Goal: Task Accomplishment & Management: Use online tool/utility

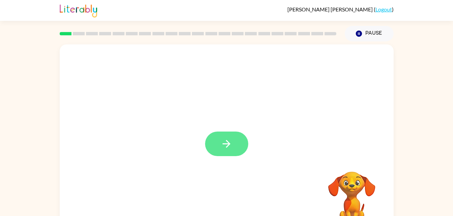
click at [230, 139] on icon "button" at bounding box center [226, 144] width 12 height 12
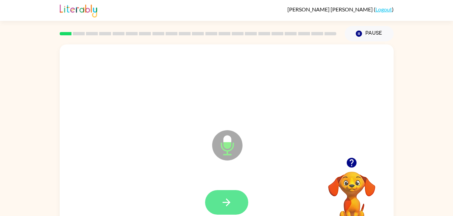
click at [225, 197] on icon "button" at bounding box center [226, 203] width 12 height 12
click at [226, 204] on icon "button" at bounding box center [226, 203] width 12 height 12
click at [228, 210] on button "button" at bounding box center [226, 202] width 43 height 25
click at [227, 200] on icon "button" at bounding box center [226, 203] width 8 height 8
click at [226, 204] on icon "button" at bounding box center [226, 203] width 12 height 12
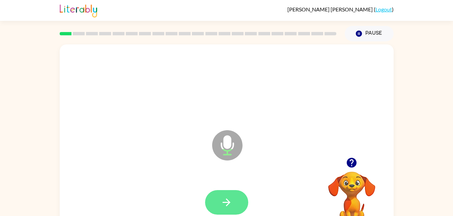
click at [219, 200] on button "button" at bounding box center [226, 202] width 43 height 25
click at [226, 198] on icon "button" at bounding box center [226, 203] width 12 height 12
click at [237, 201] on button "button" at bounding box center [226, 202] width 43 height 25
click at [226, 195] on button "button" at bounding box center [226, 202] width 43 height 25
click at [222, 204] on icon "button" at bounding box center [226, 203] width 12 height 12
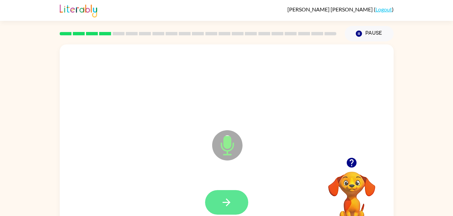
click at [228, 203] on icon "button" at bounding box center [226, 203] width 12 height 12
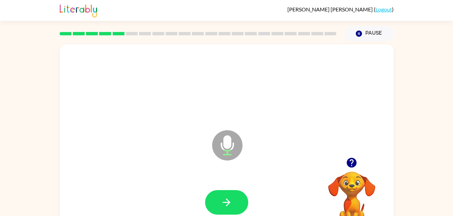
click at [349, 165] on icon "button" at bounding box center [352, 163] width 10 height 10
click at [224, 209] on button "button" at bounding box center [226, 202] width 43 height 25
click at [223, 211] on button "button" at bounding box center [226, 202] width 43 height 25
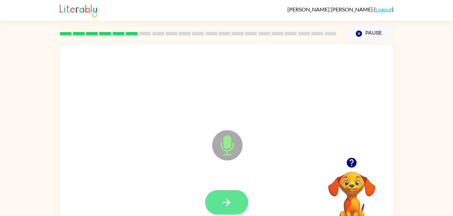
click at [224, 205] on icon "button" at bounding box center [226, 203] width 12 height 12
click at [218, 206] on button "button" at bounding box center [226, 202] width 43 height 25
click at [238, 204] on button "button" at bounding box center [226, 202] width 43 height 25
click at [222, 201] on icon "button" at bounding box center [226, 203] width 12 height 12
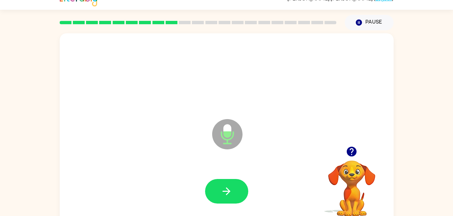
scroll to position [13, 0]
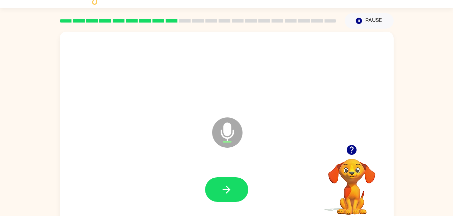
click at [240, 207] on div at bounding box center [226, 189] width 320 height 55
click at [235, 197] on button "button" at bounding box center [226, 190] width 43 height 25
click at [227, 190] on icon "button" at bounding box center [226, 190] width 8 height 8
click at [229, 198] on button "button" at bounding box center [226, 190] width 43 height 25
click at [231, 185] on icon "button" at bounding box center [226, 190] width 12 height 12
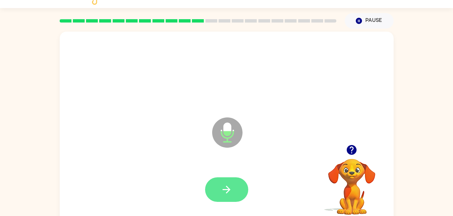
click at [228, 189] on icon "button" at bounding box center [226, 190] width 8 height 8
click at [229, 193] on icon "button" at bounding box center [226, 190] width 12 height 12
click at [229, 196] on button "button" at bounding box center [226, 190] width 43 height 25
click at [227, 184] on icon "button" at bounding box center [226, 190] width 12 height 12
click at [222, 183] on button "button" at bounding box center [226, 190] width 43 height 25
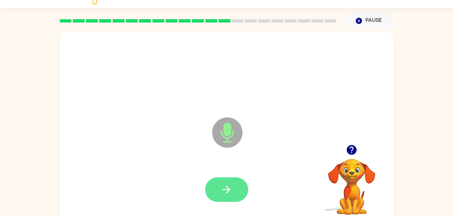
click at [231, 202] on button "button" at bounding box center [226, 190] width 43 height 25
click at [225, 196] on button "button" at bounding box center [226, 190] width 43 height 25
click at [234, 194] on button "button" at bounding box center [226, 190] width 43 height 25
click at [226, 202] on button "button" at bounding box center [226, 190] width 43 height 25
click at [237, 190] on button "button" at bounding box center [226, 190] width 43 height 25
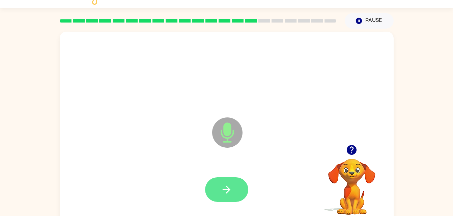
click at [228, 197] on button "button" at bounding box center [226, 190] width 43 height 25
click at [236, 190] on button "button" at bounding box center [226, 190] width 43 height 25
click at [227, 186] on icon "button" at bounding box center [226, 190] width 12 height 12
click at [220, 179] on button "button" at bounding box center [226, 190] width 43 height 25
click at [237, 192] on button "button" at bounding box center [226, 190] width 43 height 25
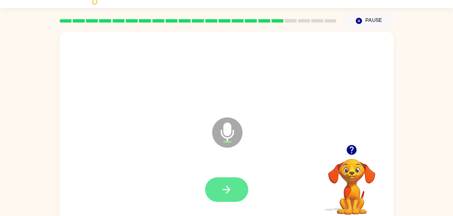
click at [239, 199] on button "button" at bounding box center [226, 190] width 43 height 25
click at [224, 197] on button "button" at bounding box center [226, 190] width 43 height 25
click at [230, 182] on button "button" at bounding box center [226, 190] width 43 height 25
click at [235, 194] on button "button" at bounding box center [226, 190] width 43 height 25
click at [217, 200] on button "button" at bounding box center [226, 190] width 43 height 25
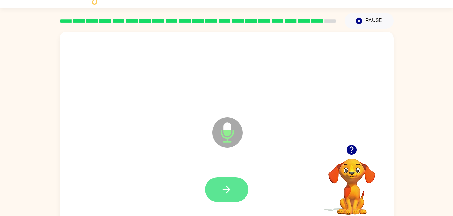
click at [233, 192] on button "button" at bounding box center [226, 190] width 43 height 25
click at [223, 197] on button "button" at bounding box center [226, 190] width 43 height 25
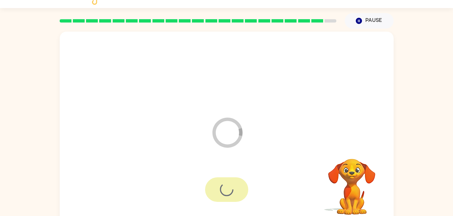
scroll to position [8, 0]
